Goal: Navigation & Orientation: Find specific page/section

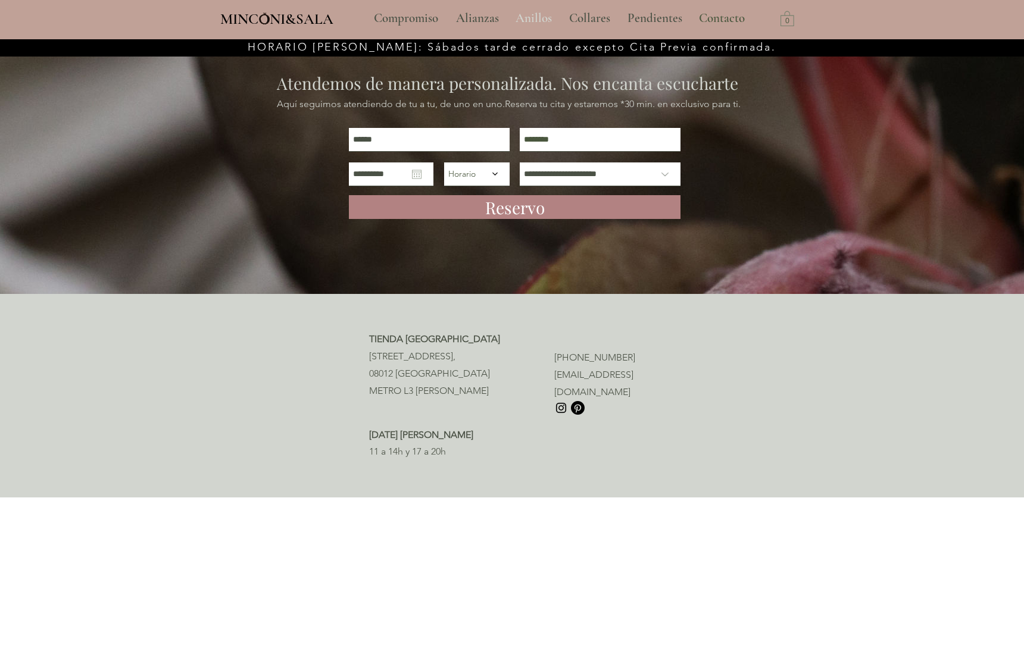
click at [532, 18] on p "Anillos" at bounding box center [533, 19] width 48 height 30
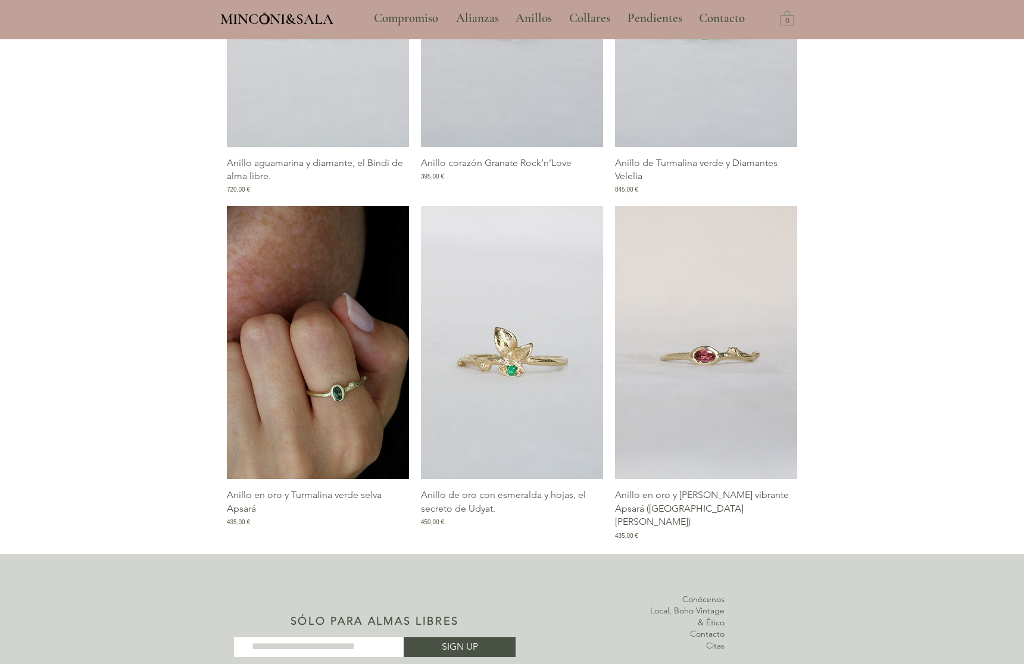
scroll to position [1390, 0]
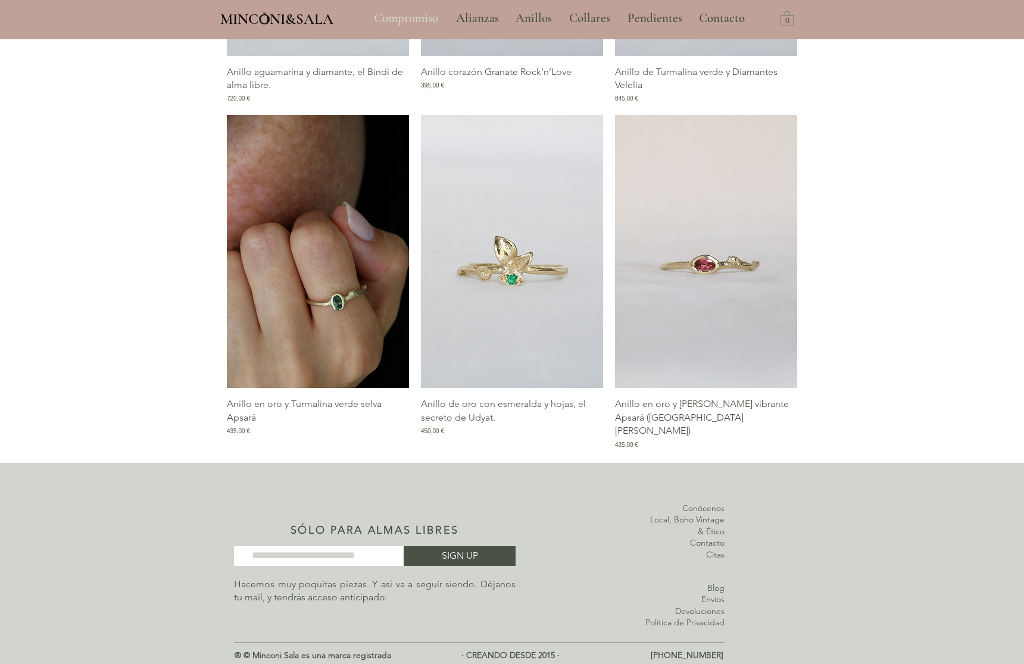
click at [399, 21] on p "Compromiso" at bounding box center [406, 19] width 76 height 30
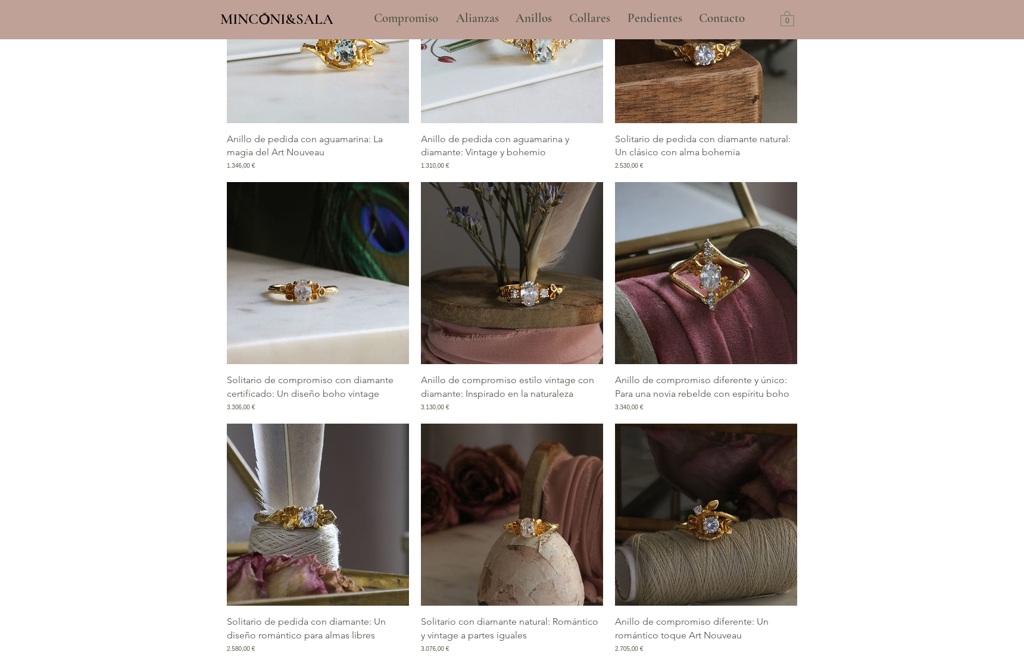
scroll to position [1451, 0]
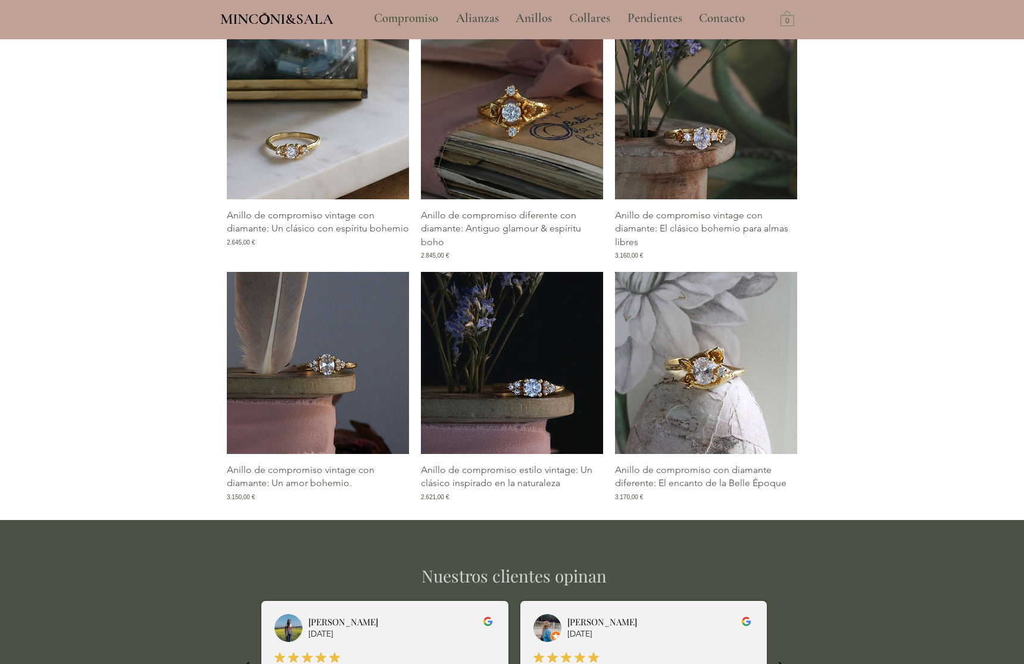
scroll to position [2188, 0]
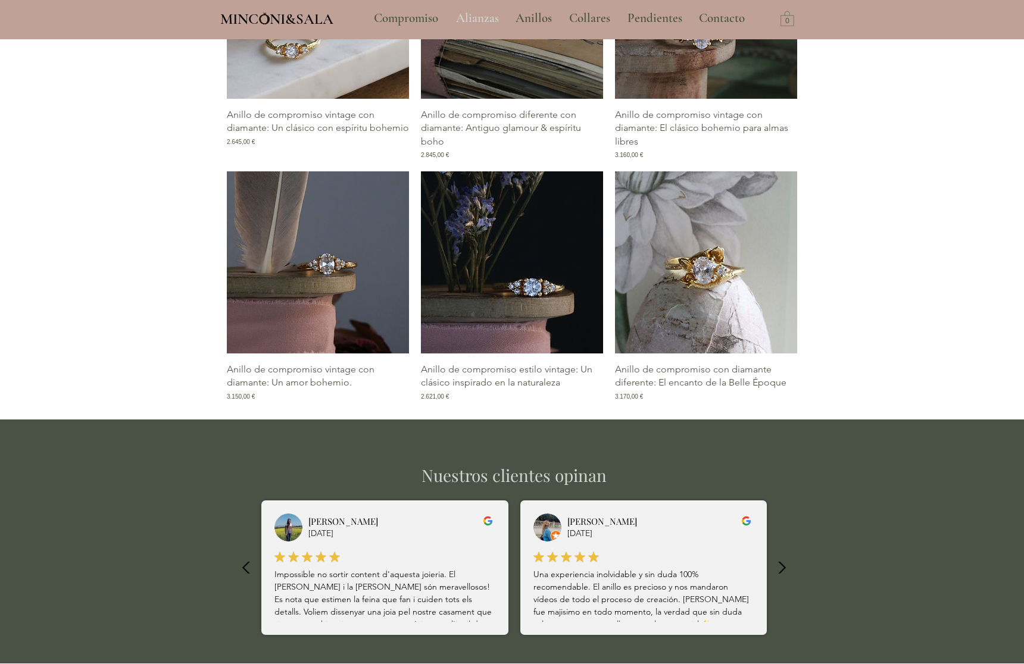
click at [471, 19] on p "Alianzas" at bounding box center [477, 19] width 55 height 30
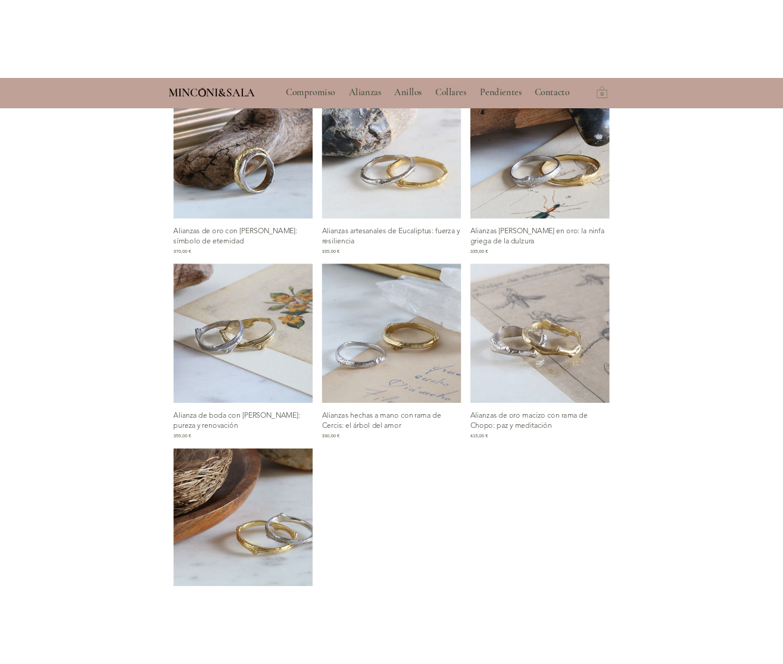
scroll to position [966, 0]
